Goal: Information Seeking & Learning: Learn about a topic

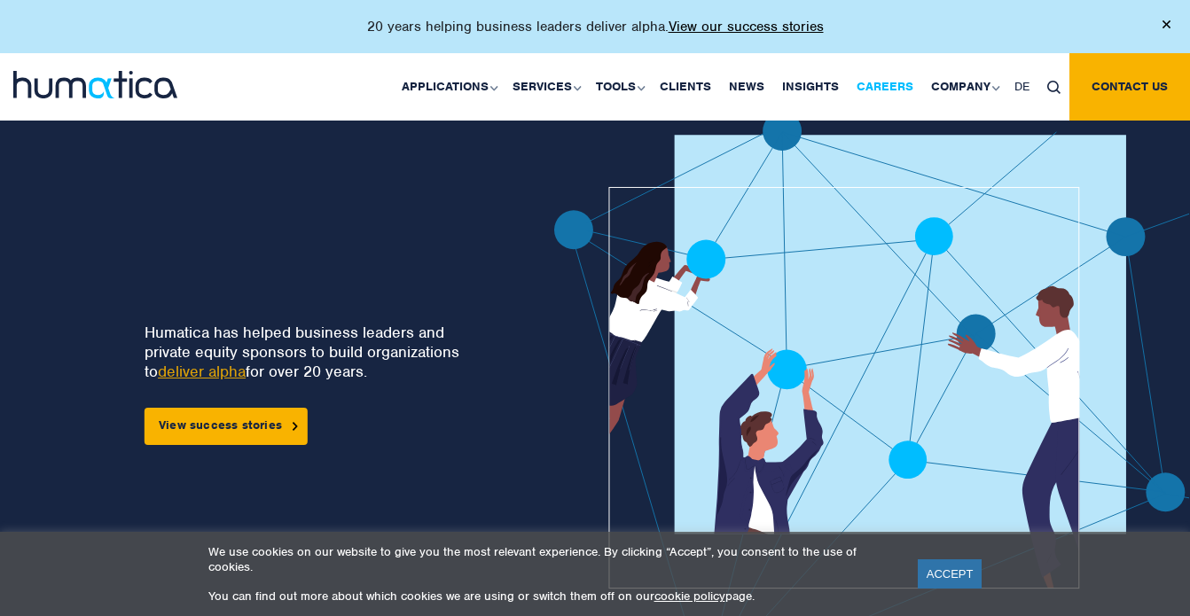
click at [875, 85] on link "Careers" at bounding box center [885, 86] width 74 height 67
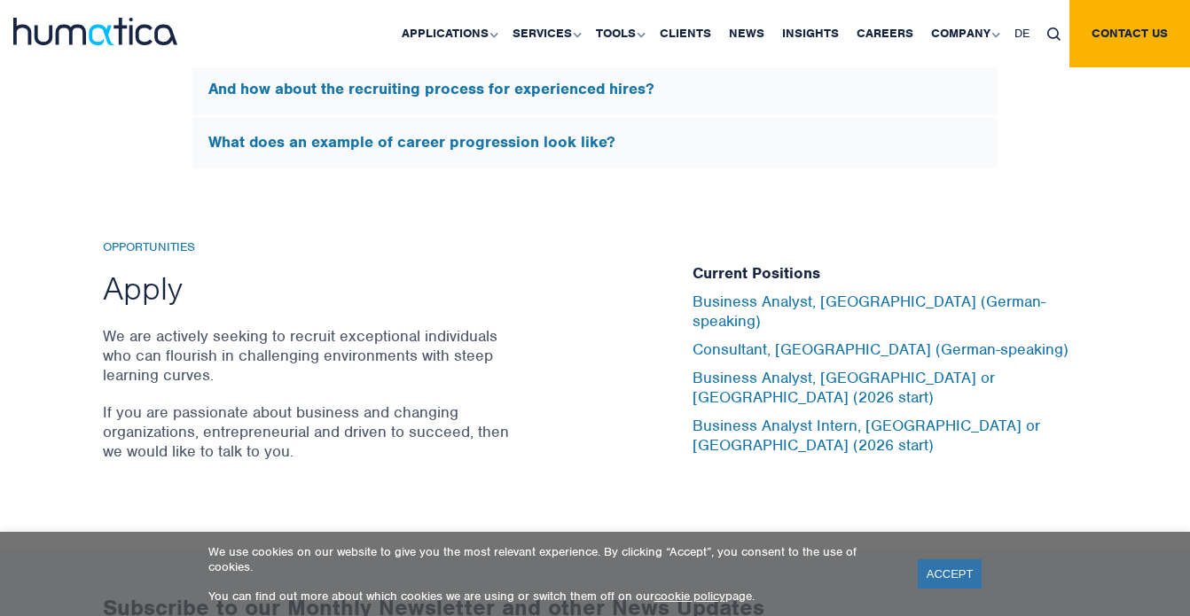
scroll to position [5771, 0]
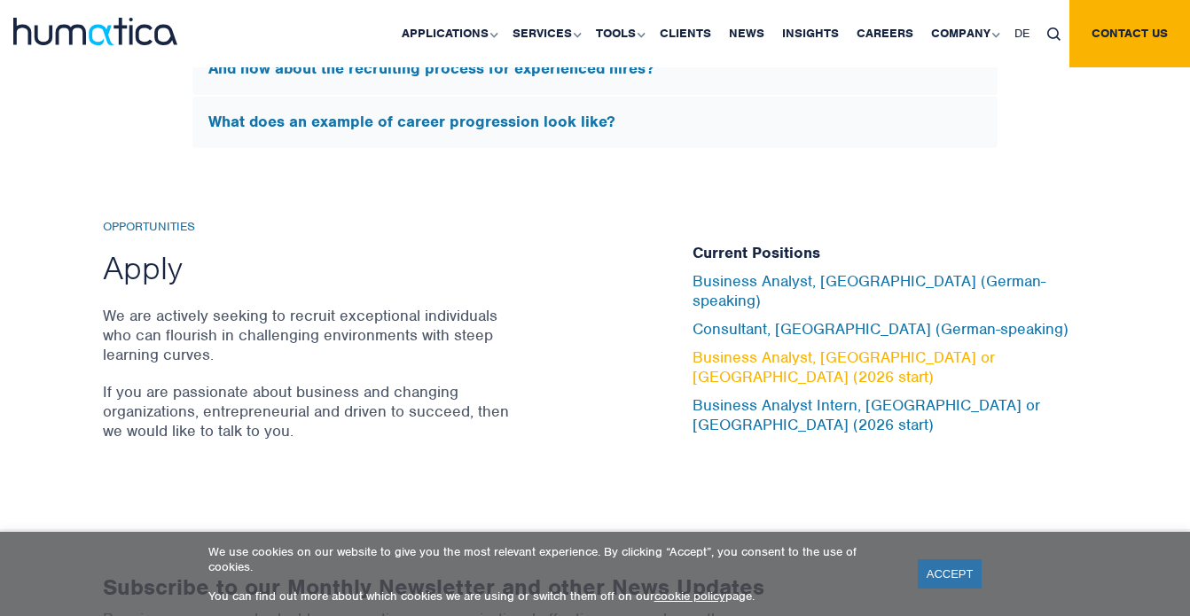
click at [831, 362] on link "Business Analyst, London or Munich (2026 start)" at bounding box center [844, 367] width 302 height 39
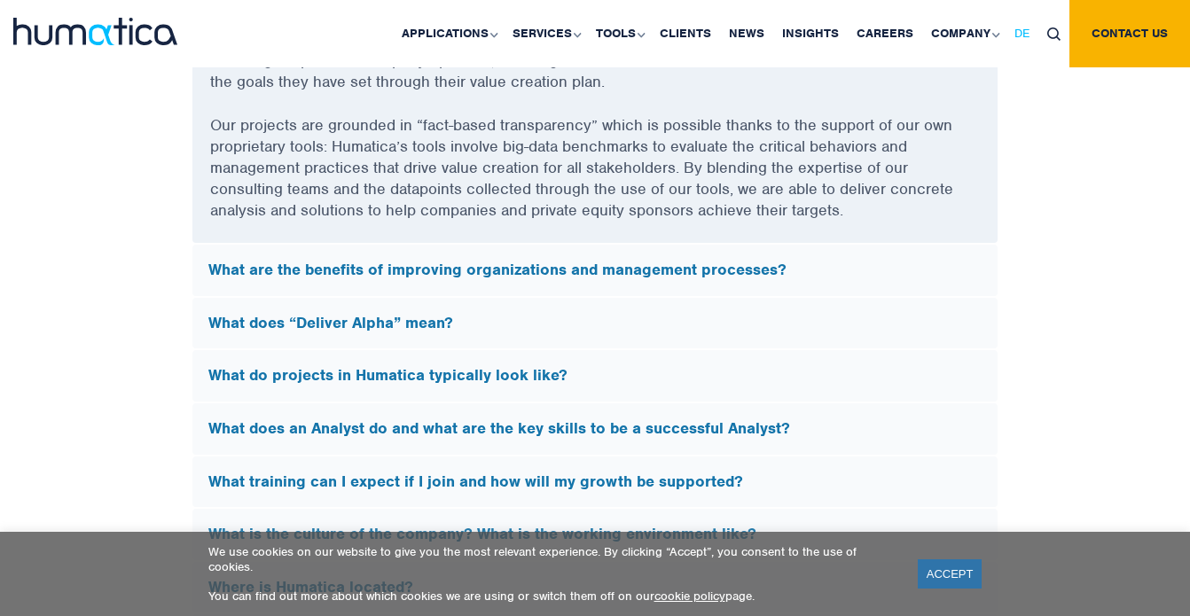
scroll to position [4915, 0]
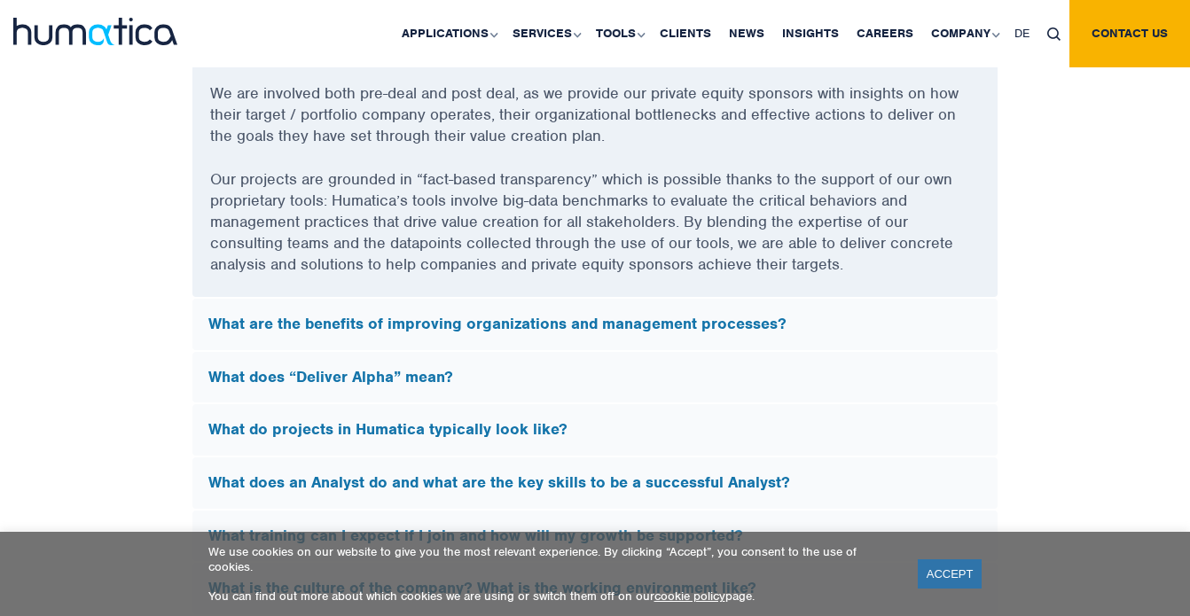
click at [592, 433] on h5 "What do projects in Humatica typically look like?" at bounding box center [594, 430] width 773 height 20
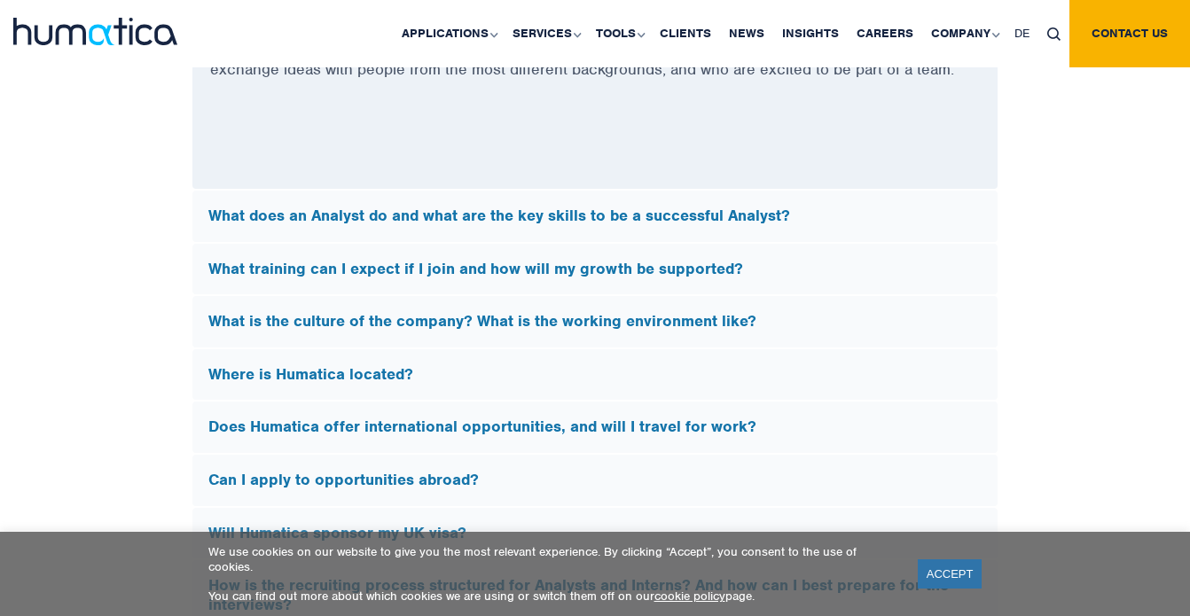
scroll to position [5440, 0]
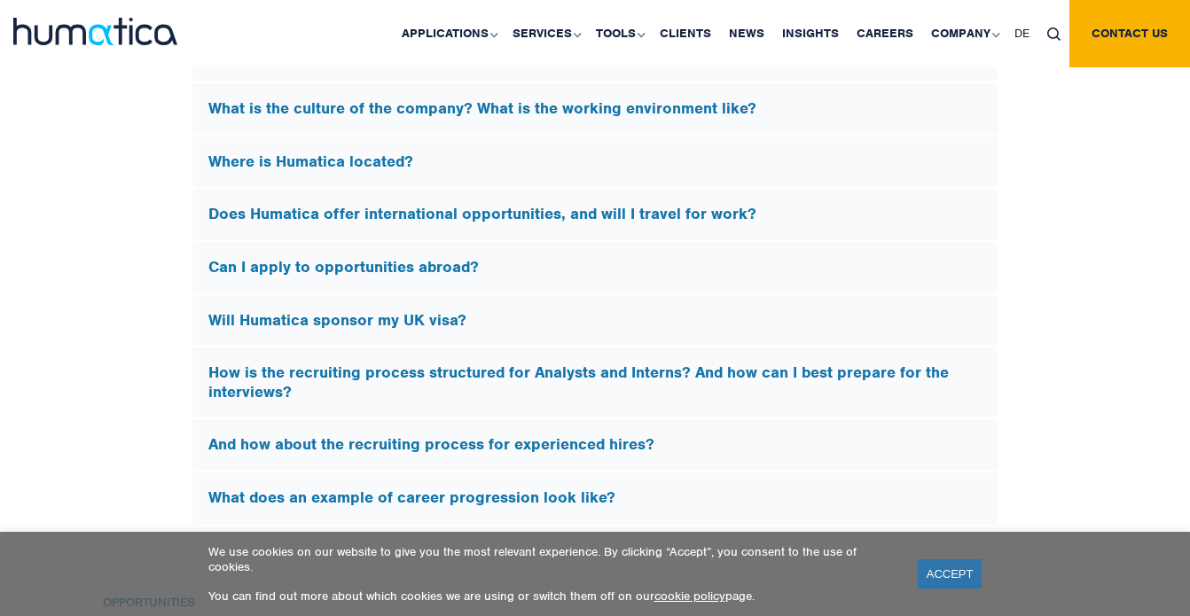
click at [583, 311] on h5 "Will Humatica sponsor my UK visa?" at bounding box center [594, 321] width 773 height 20
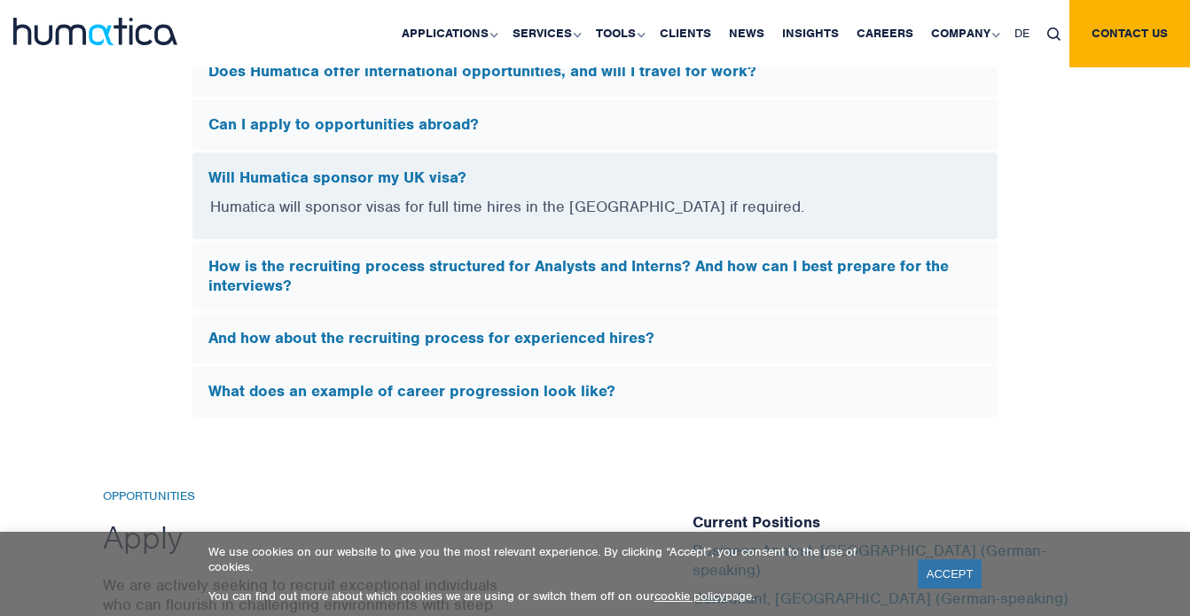
scroll to position [5267, 0]
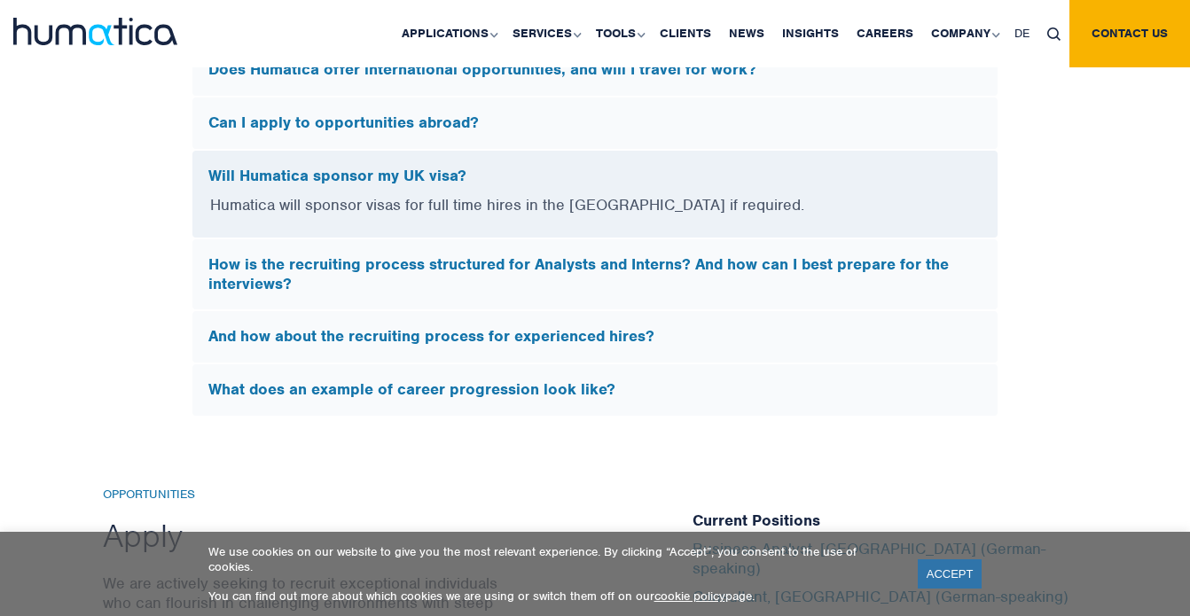
click at [585, 288] on div "How is the recruiting process structured for Analysts and Interns? And how can …" at bounding box center [594, 274] width 805 height 70
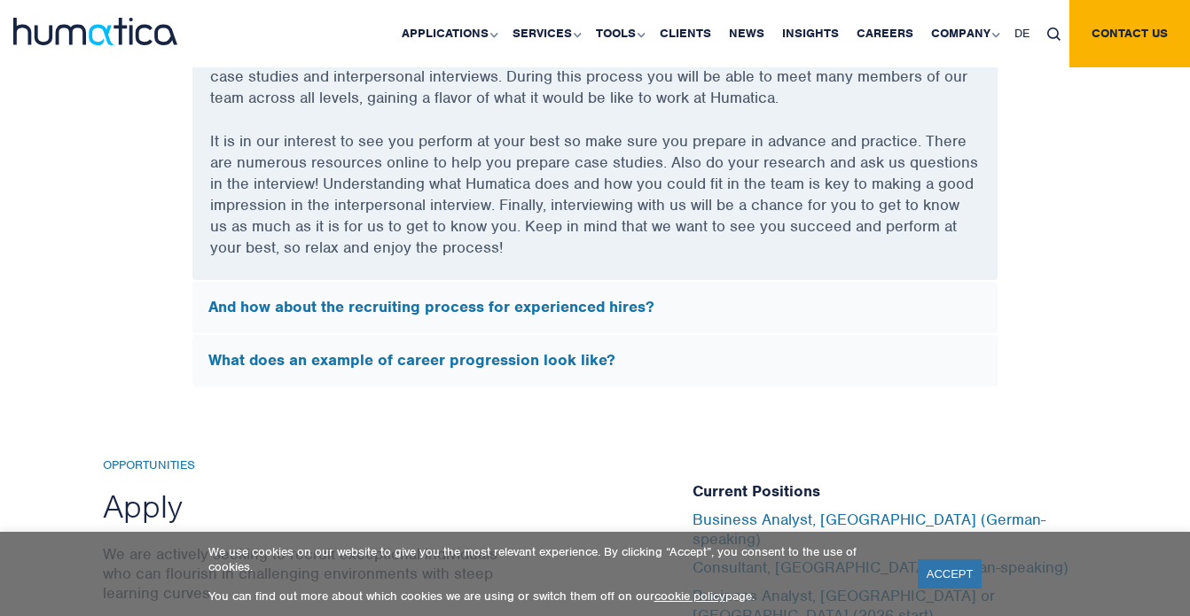
scroll to position [5607, 0]
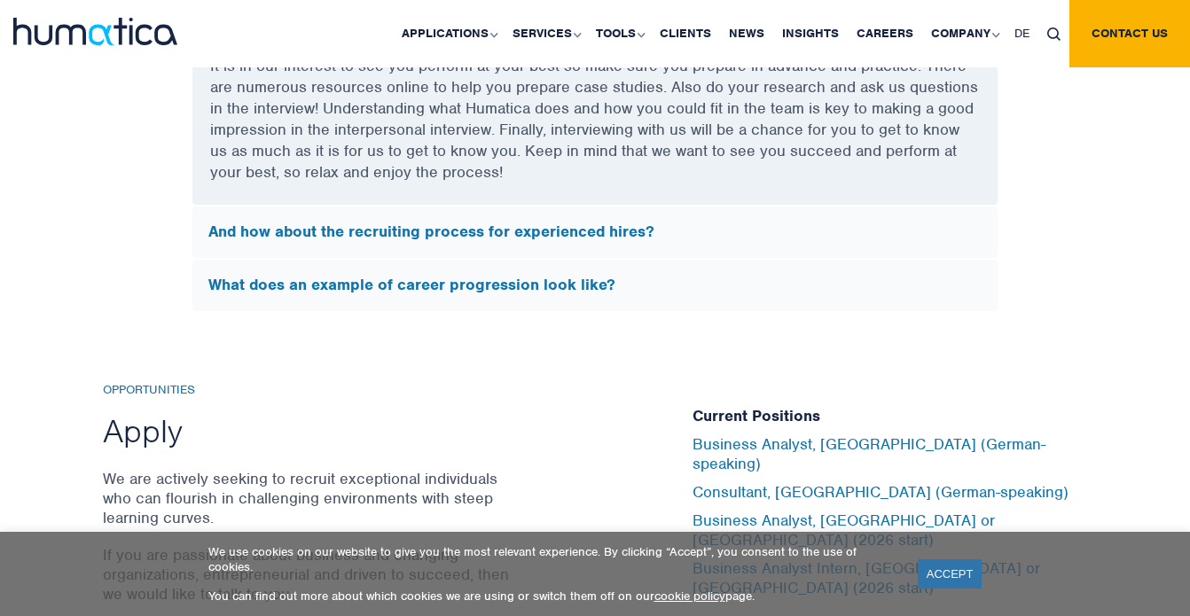
click at [590, 237] on div "And how about the recruiting process for experienced hires?" at bounding box center [594, 232] width 805 height 51
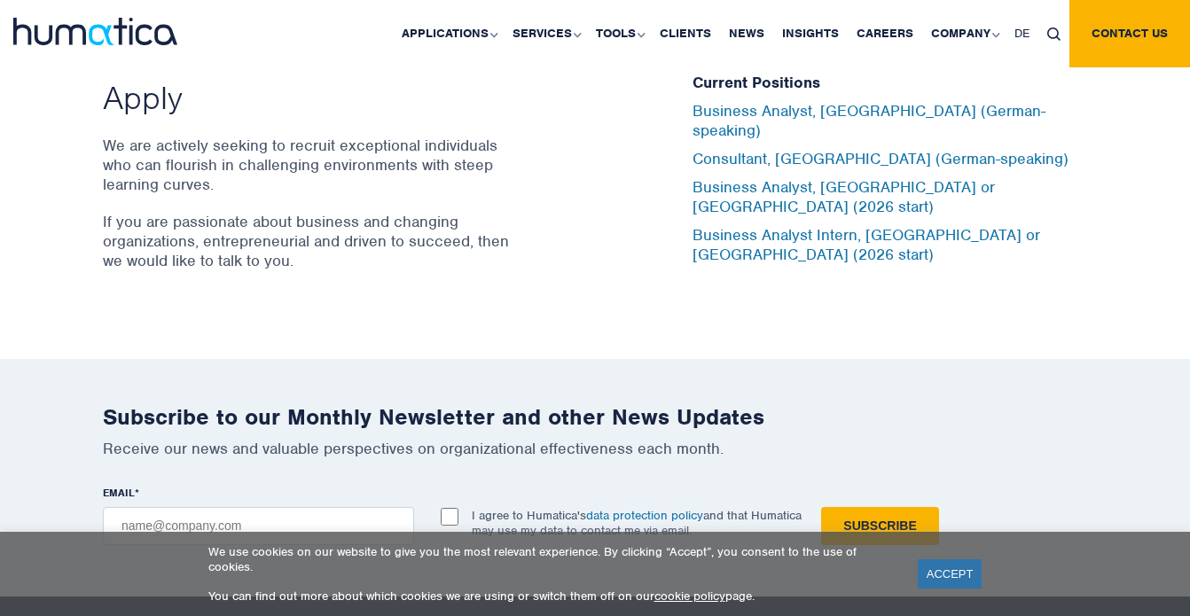
scroll to position [5806, 0]
